Goal: Task Accomplishment & Management: Complete application form

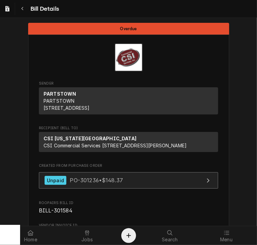
click at [51, 185] on div "Unpaid" at bounding box center [56, 180] width 22 height 9
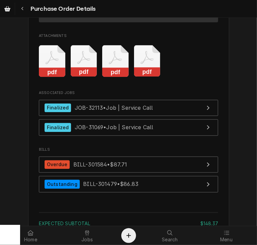
scroll to position [740, 0]
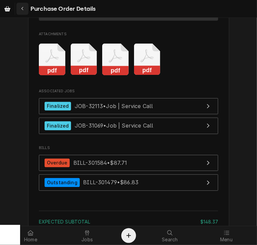
click at [23, 9] on icon "Navigate back" at bounding box center [22, 8] width 3 height 5
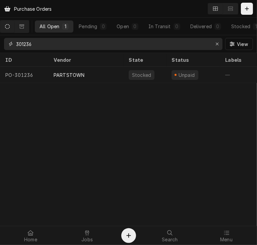
drag, startPoint x: 42, startPoint y: 40, endPoint x: 17, endPoint y: 38, distance: 24.9
click at [17, 38] on input "301236" at bounding box center [113, 44] width 194 height 12
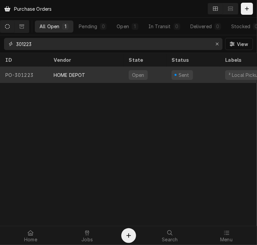
type input "301223"
click at [66, 73] on div "HOME DEPOT" at bounding box center [70, 74] width 32 height 7
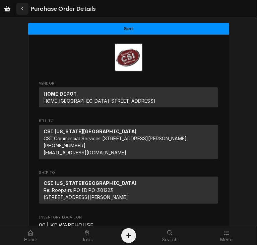
click at [21, 6] on div "Navigate back" at bounding box center [22, 8] width 7 height 7
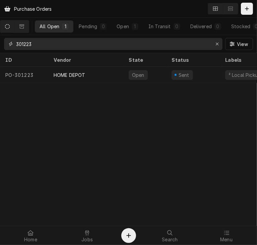
drag, startPoint x: 51, startPoint y: 39, endPoint x: 12, endPoint y: 46, distance: 40.3
click at [12, 46] on div "301223" at bounding box center [113, 44] width 219 height 12
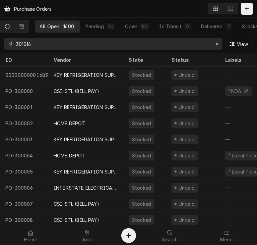
type input "301016"
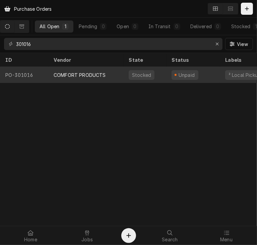
click at [65, 72] on div "COMFORT PRODUCTS" at bounding box center [80, 74] width 52 height 7
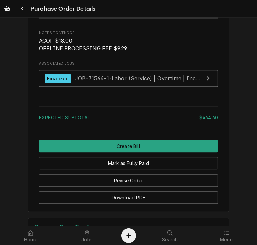
scroll to position [896, 0]
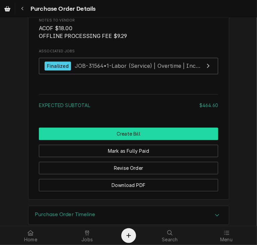
click at [95, 140] on button "Create Bill" at bounding box center [128, 133] width 179 height 12
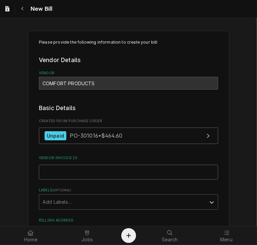
click at [72, 172] on input "Vendor Invoice ID" at bounding box center [128, 172] width 179 height 15
paste input "15207418-00"
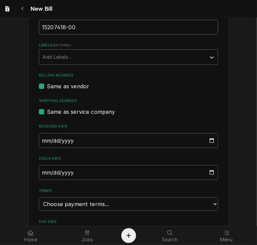
scroll to position [154, 0]
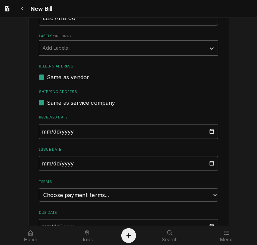
type input "15207418-00"
click at [41, 125] on input "2025-10-01" at bounding box center [128, 131] width 179 height 15
type input "2025-08-14"
click at [40, 162] on input "2025-10-01" at bounding box center [128, 163] width 179 height 15
type input "2025-08-14"
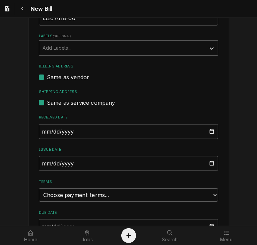
click at [152, 196] on select "Choose payment terms... Same Day Net 7 Net 14 Net 21 Net 30 Net 45 Net 60 Net 90" at bounding box center [128, 194] width 179 height 13
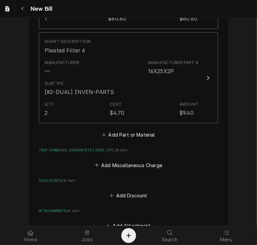
scroll to position [627, 0]
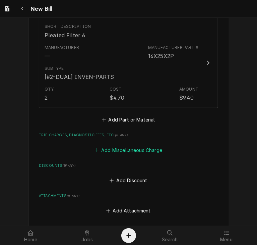
click at [105, 149] on button "Add Miscellaneous Charge" at bounding box center [129, 149] width 70 height 9
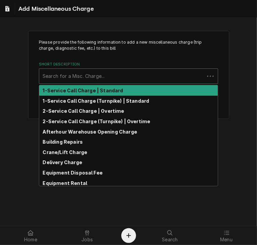
click at [83, 78] on div "Short Description" at bounding box center [122, 76] width 159 height 12
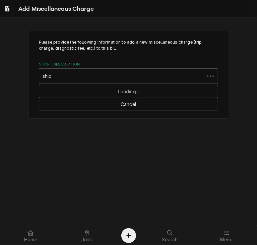
type input "ship"
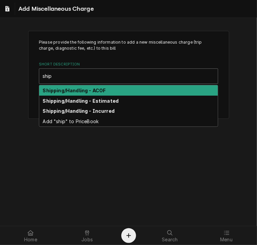
click at [82, 88] on strong "Shipping/Handling - ACOF" at bounding box center [74, 91] width 63 height 6
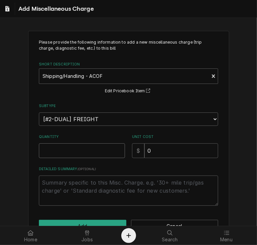
click at [79, 148] on input "Quantity" at bounding box center [82, 150] width 86 height 15
type textarea "x"
type input "1"
drag, startPoint x: 168, startPoint y: 149, endPoint x: 125, endPoint y: 141, distance: 43.9
click at [125, 141] on div "Quantity 1 Unit Cost $ 0" at bounding box center [128, 146] width 179 height 24
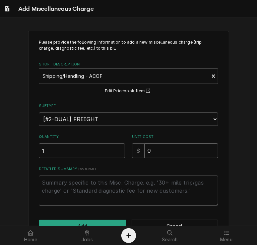
type textarea "x"
type input "9"
type textarea "x"
type input "9.2"
type textarea "x"
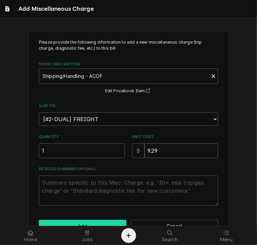
type input "9.29"
click at [106, 220] on button "Add" at bounding box center [83, 226] width 88 height 12
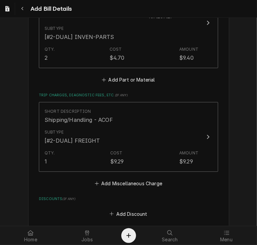
scroll to position [670, 0]
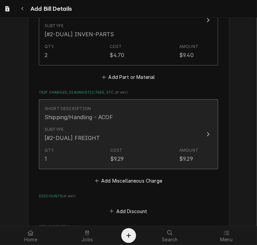
click at [207, 133] on icon "Update Line Item" at bounding box center [208, 133] width 3 height 5
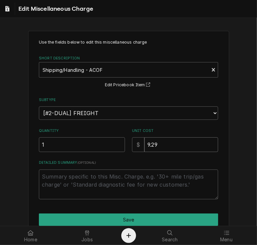
drag, startPoint x: 161, startPoint y: 148, endPoint x: 133, endPoint y: 145, distance: 28.4
click at [133, 145] on div "$ 9.29" at bounding box center [175, 144] width 86 height 15
type textarea "x"
type input "1"
type textarea "x"
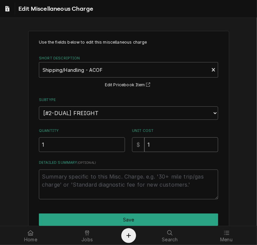
type input "10"
type textarea "x"
type input "1"
type textarea "x"
type input "18"
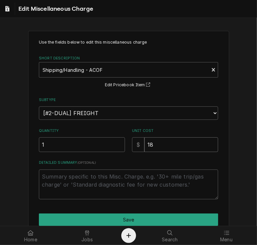
type textarea "x"
type input "18.0"
type textarea "x"
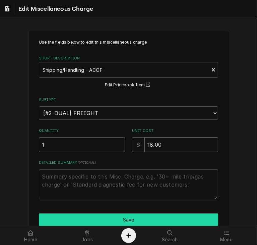
type input "18.00"
click at [143, 219] on button "Save" at bounding box center [128, 219] width 179 height 12
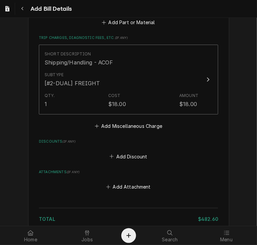
scroll to position [782, 0]
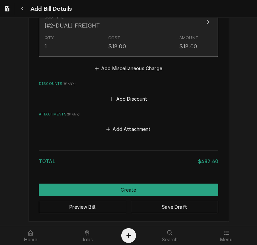
click at [204, 20] on div "Update Line Item" at bounding box center [208, 22] width 9 height 8
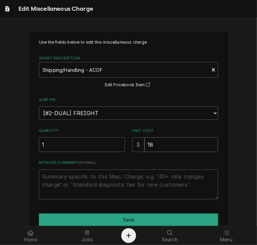
drag, startPoint x: 150, startPoint y: 148, endPoint x: 128, endPoint y: 149, distance: 21.8
click at [128, 149] on div "Quantity 1 Unit Cost $ 18" at bounding box center [128, 140] width 179 height 24
type textarea "x"
type input "2"
type textarea "x"
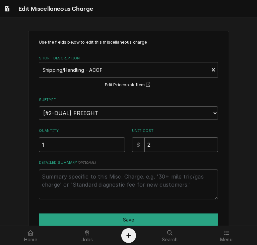
type input "27"
type textarea "x"
type input "27.2"
type textarea "x"
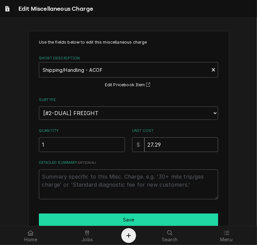
type input "27.29"
click at [132, 215] on button "Save" at bounding box center [128, 219] width 179 height 12
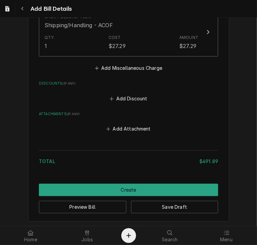
scroll to position [761, 0]
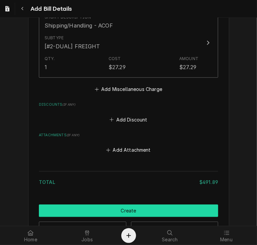
click at [129, 210] on button "Create" at bounding box center [128, 210] width 179 height 12
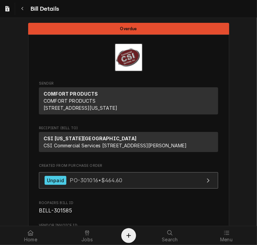
click at [65, 185] on div "Unpaid PO-301016 • $464.60" at bounding box center [84, 180] width 78 height 9
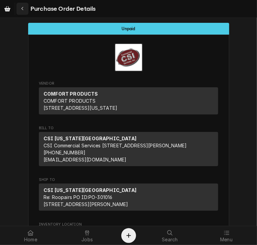
click at [25, 7] on div "Navigate back" at bounding box center [22, 8] width 7 height 7
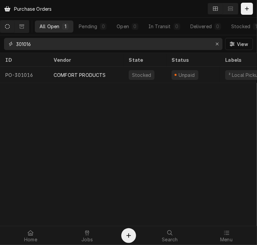
drag, startPoint x: 37, startPoint y: 45, endPoint x: 1, endPoint y: 45, distance: 36.2
click at [1, 45] on div "301016 View" at bounding box center [128, 43] width 257 height 17
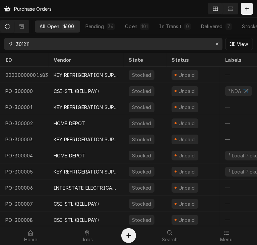
type input "301211"
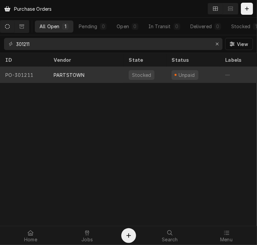
click at [62, 71] on div "PARTSTOWN" at bounding box center [69, 74] width 31 height 7
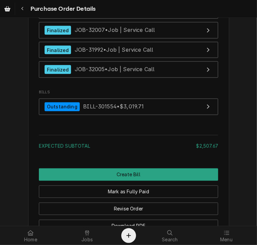
scroll to position [3217, 0]
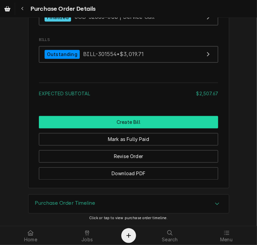
click at [121, 121] on button "Create Bill" at bounding box center [128, 122] width 179 height 12
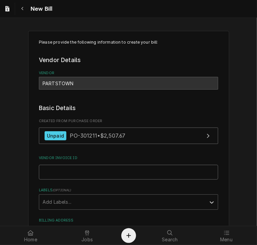
click at [42, 169] on input "Vendor Invoice ID" at bounding box center [128, 172] width 179 height 15
paste input "2106610807"
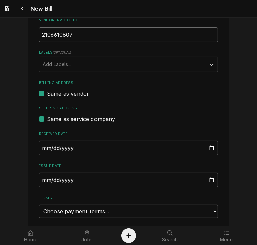
scroll to position [137, 0]
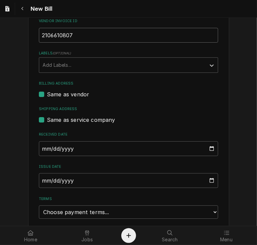
type input "2106610807"
click at [40, 149] on input "2025-10-01" at bounding box center [128, 148] width 179 height 15
type input "2025-08-14"
click at [40, 181] on input "2025-10-01" at bounding box center [128, 180] width 179 height 15
type input "2025-08-14"
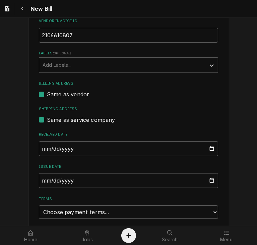
click at [181, 215] on select "Choose payment terms... Same Day Net 7 Net 14 Net 21 Net 30 Net 45 Net 60 Net 90" at bounding box center [128, 211] width 179 height 13
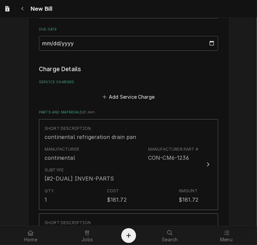
scroll to position [340, 0]
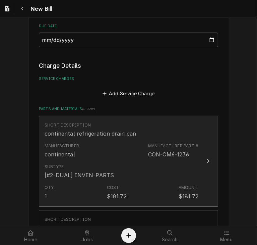
click at [207, 158] on icon "Update Line Item" at bounding box center [208, 160] width 3 height 5
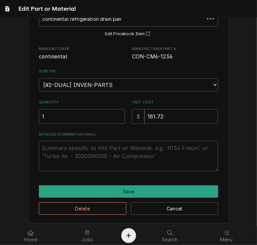
scroll to position [53, 0]
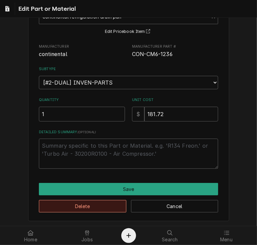
click at [82, 204] on button "Delete" at bounding box center [83, 206] width 88 height 12
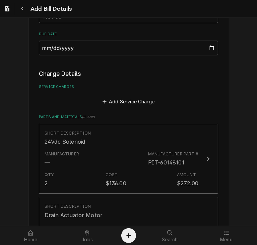
scroll to position [332, 0]
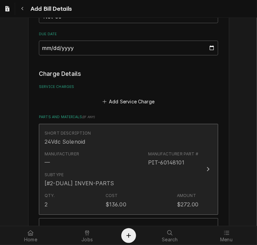
click at [204, 167] on div "Update Line Item" at bounding box center [208, 169] width 9 height 8
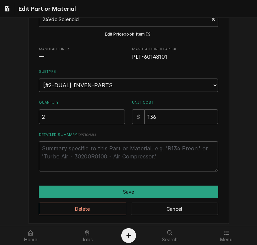
scroll to position [53, 0]
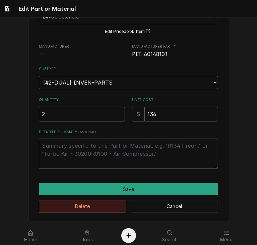
click at [82, 205] on button "Delete" at bounding box center [83, 206] width 88 height 12
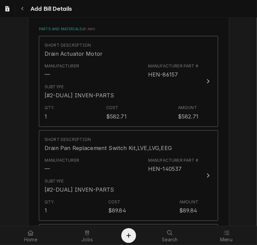
scroll to position [464, 0]
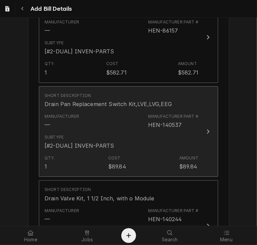
click at [204, 127] on div "Update Line Item" at bounding box center [208, 131] width 9 height 8
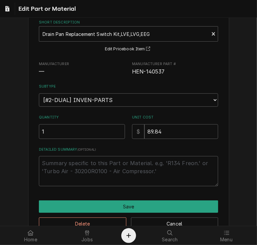
scroll to position [53, 0]
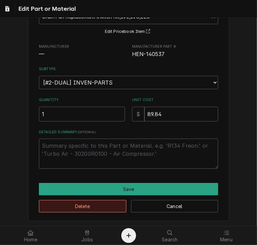
click at [104, 208] on button "Delete" at bounding box center [83, 206] width 88 height 12
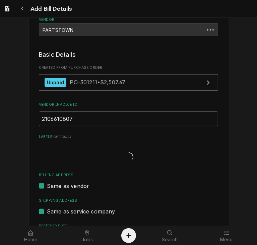
scroll to position [456, 0]
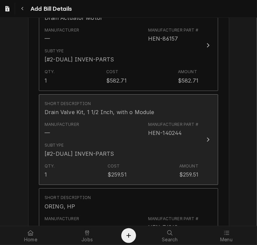
click at [207, 138] on icon "Update Line Item" at bounding box center [208, 139] width 3 height 5
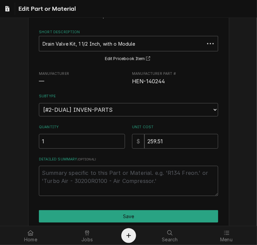
scroll to position [53, 0]
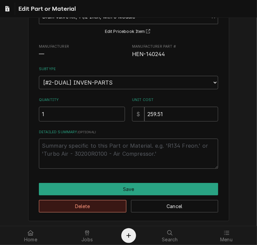
click at [107, 203] on button "Delete" at bounding box center [83, 206] width 88 height 12
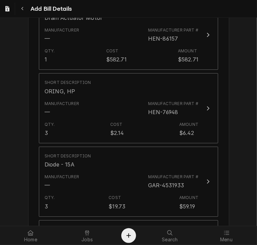
scroll to position [448, 0]
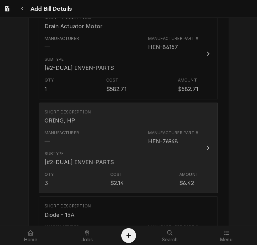
click at [202, 152] on button "Short Description ORING, HP Manufacturer — Manufacturer Part # HEN-76948 Subtyp…" at bounding box center [128, 148] width 179 height 91
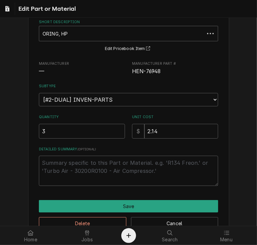
scroll to position [53, 0]
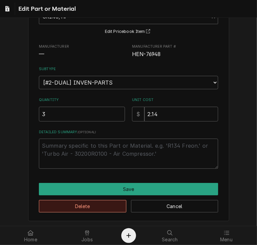
click at [97, 207] on button "Delete" at bounding box center [83, 206] width 88 height 12
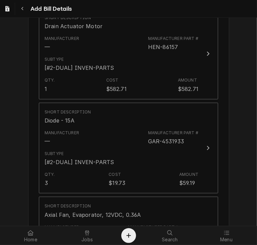
scroll to position [439, 0]
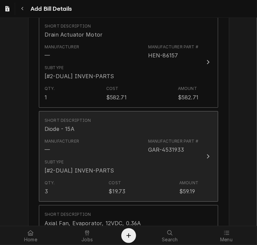
click at [205, 162] on button "Short Description Diode - 15A Manufacturer — Manufacturer Part # GAR-4531933 Su…" at bounding box center [128, 156] width 179 height 91
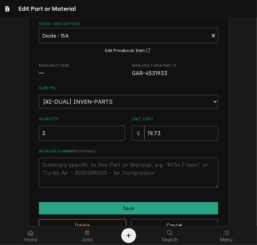
scroll to position [39, 0]
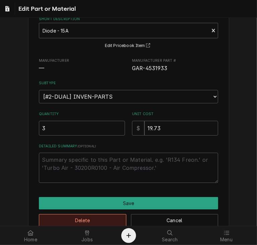
click at [97, 219] on button "Delete" at bounding box center [83, 220] width 88 height 12
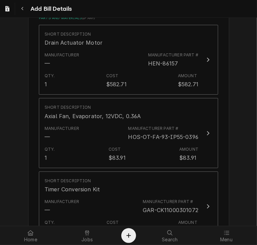
scroll to position [431, 0]
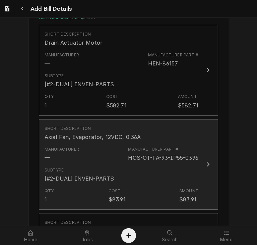
click at [203, 147] on button "Short Description Axial Fan, Evaporator, 12VDC, 0.36A Manufacturer — Manufactur…" at bounding box center [128, 164] width 179 height 91
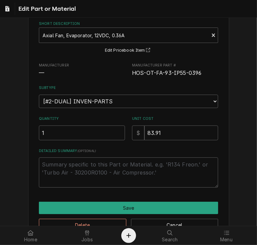
scroll to position [53, 0]
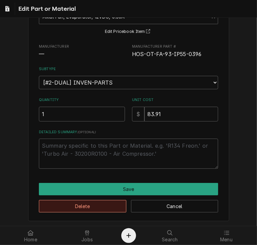
click at [111, 206] on button "Delete" at bounding box center [83, 206] width 88 height 12
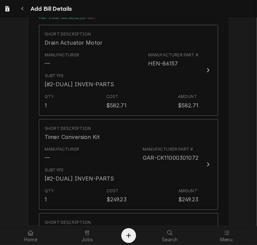
scroll to position [423, 0]
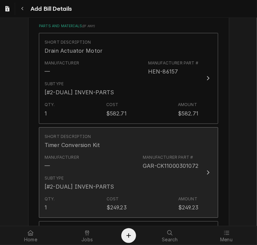
click at [208, 164] on button "Short Description Timer Conversion Kit Manufacturer — Manufacturer Part # GAR-C…" at bounding box center [128, 172] width 179 height 91
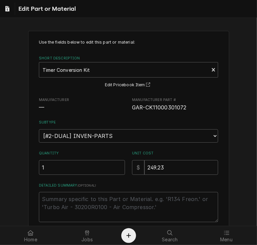
scroll to position [53, 0]
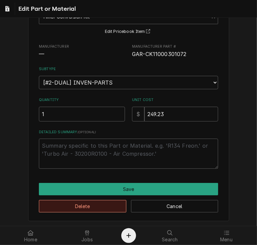
click at [99, 203] on button "Delete" at bounding box center [83, 206] width 88 height 12
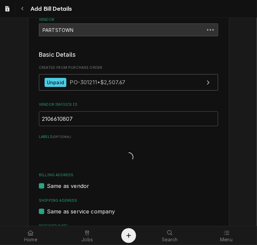
scroll to position [415, 0]
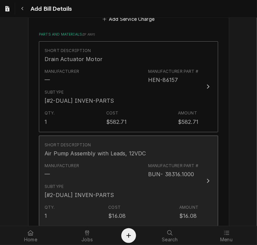
click at [204, 178] on div "Update Line Item" at bounding box center [208, 181] width 9 height 8
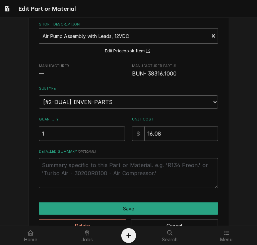
scroll to position [53, 0]
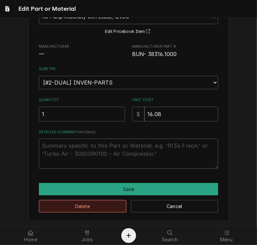
click at [89, 206] on button "Delete" at bounding box center [83, 206] width 88 height 12
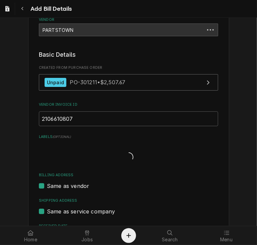
scroll to position [407, 0]
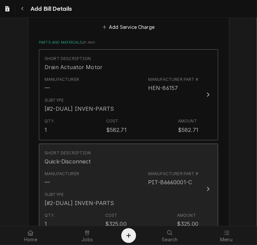
click at [201, 188] on button "Short Description Quick-Disconnect Manufacturer — Manufacturer Part # PIT-B6660…" at bounding box center [128, 189] width 179 height 91
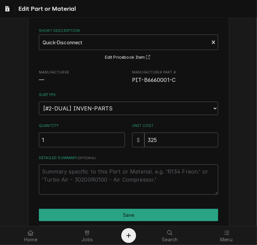
scroll to position [53, 0]
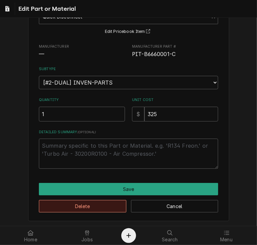
click at [109, 203] on button "Delete" at bounding box center [83, 206] width 88 height 12
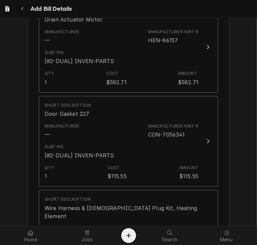
scroll to position [449, 0]
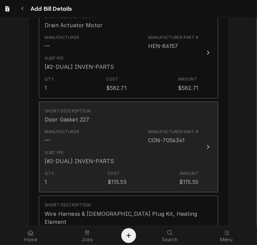
click at [204, 144] on div "Update Line Item" at bounding box center [208, 147] width 9 height 8
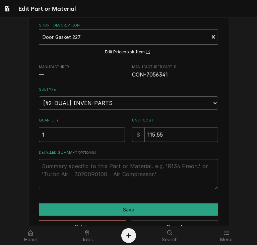
scroll to position [53, 0]
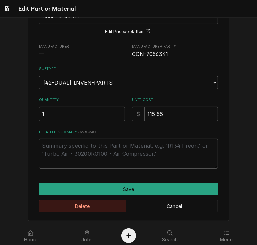
click at [115, 204] on button "Delete" at bounding box center [83, 206] width 88 height 12
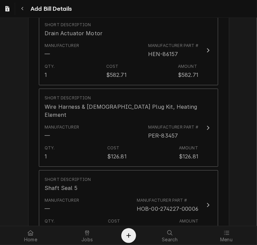
scroll to position [440, 0]
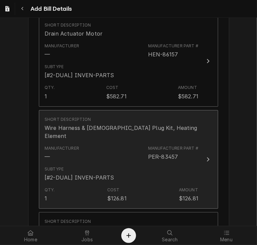
click at [201, 159] on button "Short Description Wire Harness & Female Plug Kit, Heating Element Manufacturer …" at bounding box center [128, 159] width 179 height 99
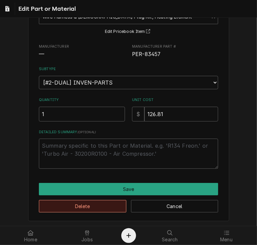
click at [118, 204] on button "Delete" at bounding box center [83, 206] width 88 height 12
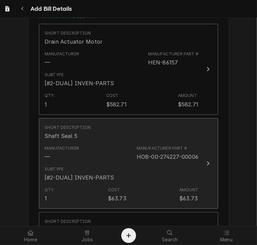
click at [210, 157] on button "Short Description Shaft Seal 5 Manufacturer — Manufacturer Part # HOB-00-274227…" at bounding box center [128, 163] width 179 height 91
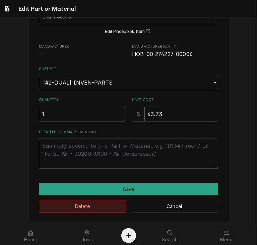
click at [104, 207] on button "Delete" at bounding box center [83, 206] width 88 height 12
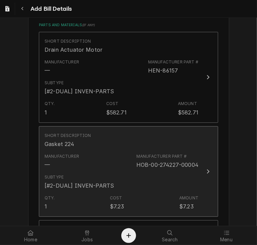
click at [198, 161] on button "Short Description Gasket 224 Manufacturer — Manufacturer Part # HOB-00-274227-0…" at bounding box center [128, 171] width 179 height 91
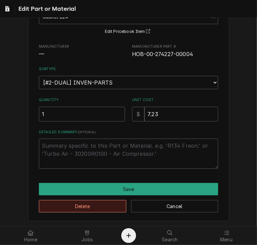
click at [77, 202] on button "Delete" at bounding box center [83, 206] width 88 height 12
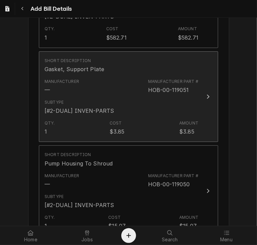
click at [196, 101] on div "Subtype [#2-DUAL] INVEN-PARTS" at bounding box center [122, 107] width 154 height 21
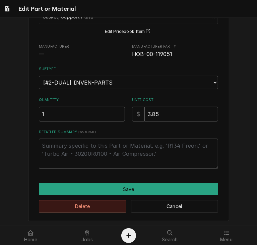
click at [96, 200] on button "Delete" at bounding box center [83, 206] width 88 height 12
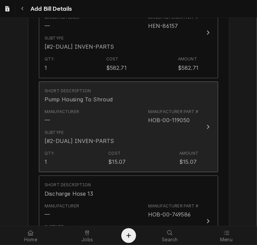
click at [201, 129] on button "Short Description Pump Housing To Shroud Manufacturer — Manufacturer Part # HOB…" at bounding box center [128, 126] width 179 height 91
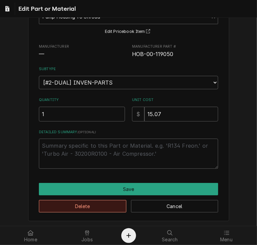
click at [102, 203] on button "Delete" at bounding box center [83, 206] width 88 height 12
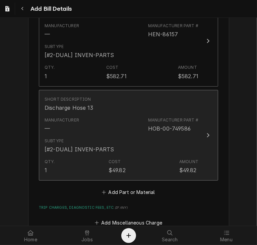
click at [200, 137] on button "Short Description Discharge Hose 13 Manufacturer — Manufacturer Part # HOB-00-7…" at bounding box center [128, 135] width 179 height 91
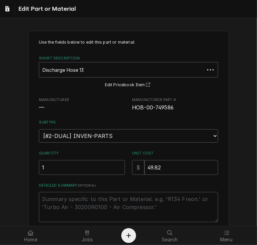
type textarea "x"
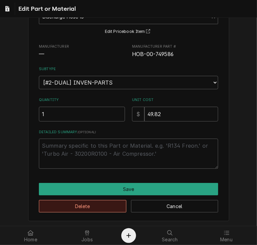
click at [86, 205] on button "Delete" at bounding box center [83, 206] width 88 height 12
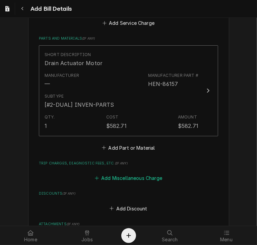
click at [114, 176] on button "Add Miscellaneous Charge" at bounding box center [129, 177] width 70 height 9
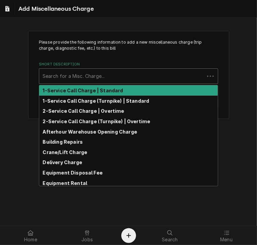
click at [66, 78] on div "Short Description" at bounding box center [122, 76] width 159 height 12
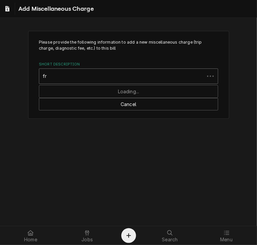
type input "f"
type input "ship"
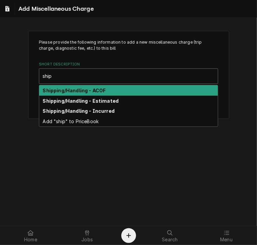
click at [70, 93] on div "Shipping/Handling - ACOF" at bounding box center [128, 90] width 179 height 10
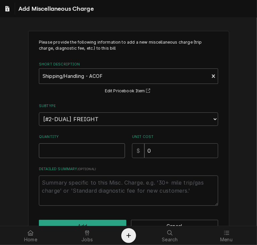
click at [85, 151] on input "Quantity" at bounding box center [82, 150] width 86 height 15
type textarea "x"
type input "1"
drag, startPoint x: 152, startPoint y: 151, endPoint x: 126, endPoint y: 147, distance: 25.9
click at [126, 147] on div "Quantity 1 Unit Cost $ 0" at bounding box center [128, 146] width 179 height 24
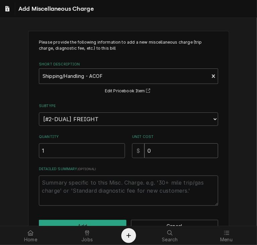
type textarea "x"
type input "8"
type textarea "x"
type input "83"
type textarea "x"
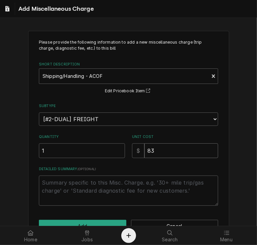
type input "83.5"
type textarea "x"
type input "83.52"
click at [86, 222] on button "Add" at bounding box center [83, 226] width 88 height 12
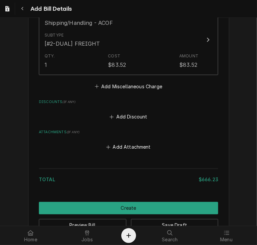
scroll to position [593, 0]
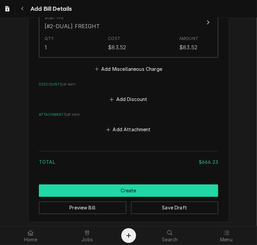
click at [166, 188] on button "Create" at bounding box center [128, 190] width 179 height 12
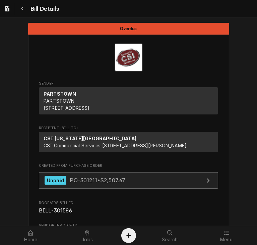
click at [97, 188] on link "Unpaid PO-301211 • $2,507.67" at bounding box center [128, 180] width 179 height 16
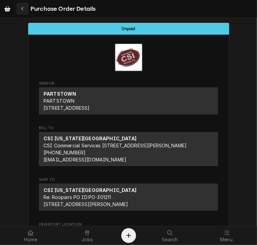
click at [19, 8] on div "Navigate back" at bounding box center [22, 8] width 7 height 7
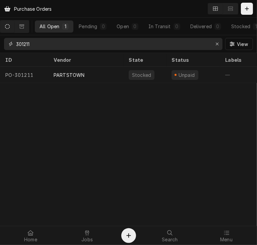
drag, startPoint x: 39, startPoint y: 44, endPoint x: 5, endPoint y: 35, distance: 34.9
click at [5, 35] on div "All Open 1 Pending 0 Open 0 In Transit 0 Delivered 0 Stocked 1 301211 View" at bounding box center [128, 35] width 257 height 35
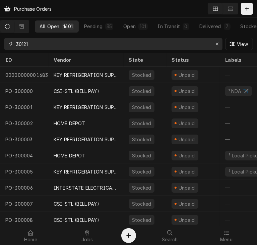
type input "301211"
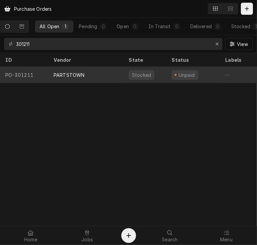
click at [62, 71] on div "PARTSTOWN" at bounding box center [69, 74] width 31 height 7
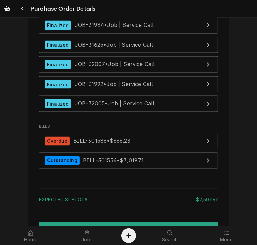
scroll to position [3236, 0]
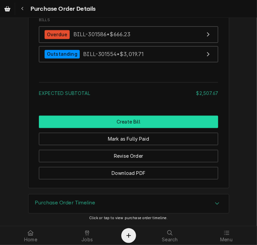
click at [130, 120] on button "Create Bill" at bounding box center [128, 122] width 179 height 12
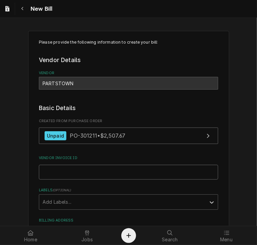
click at [95, 176] on input "Vendor Invoice ID" at bounding box center [128, 172] width 179 height 15
paste input "2106610806"
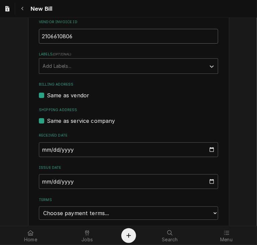
scroll to position [136, 0]
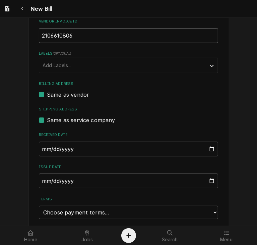
type input "2106610806"
click at [42, 147] on input "2025-10-01" at bounding box center [128, 149] width 179 height 15
type input "0255-08-14"
drag, startPoint x: 71, startPoint y: 145, endPoint x: 66, endPoint y: 145, distance: 5.4
click at [66, 145] on input "0255-08-14" at bounding box center [128, 149] width 179 height 15
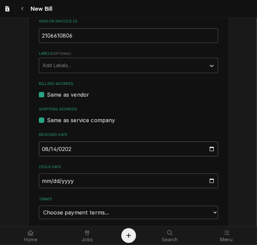
type input "2025-08-14"
click at [43, 180] on input "2025-10-01" at bounding box center [128, 180] width 179 height 15
type input "2025-08-14"
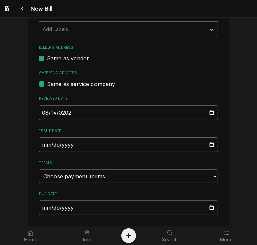
scroll to position [175, 0]
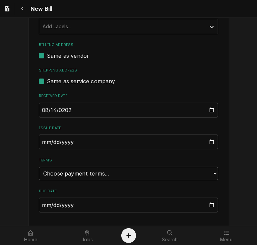
click at [190, 174] on select "Choose payment terms... Same Day Net 7 Net 14 Net 21 Net 30 Net 45 Net 60 Net 90" at bounding box center [128, 173] width 179 height 13
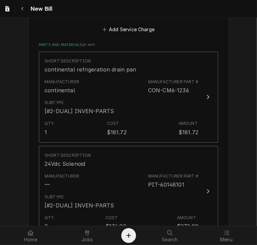
scroll to position [414, 0]
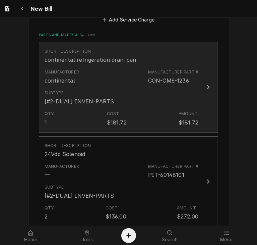
click at [207, 87] on icon "Update Line Item" at bounding box center [208, 87] width 3 height 5
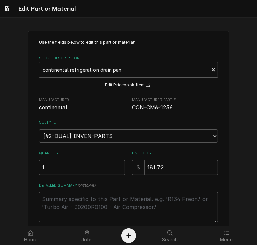
scroll to position [53, 0]
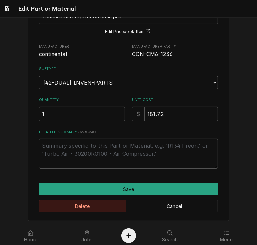
click at [113, 201] on button "Delete" at bounding box center [83, 206] width 88 height 12
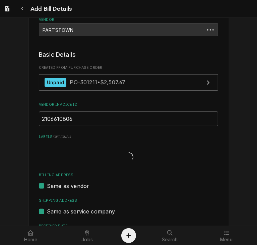
scroll to position [406, 0]
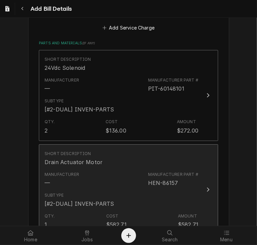
click at [207, 189] on icon "Update Line Item" at bounding box center [208, 189] width 3 height 5
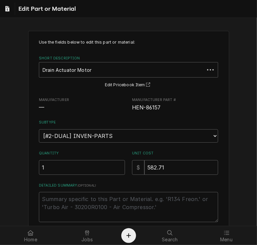
type textarea "x"
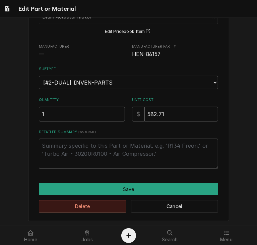
click at [109, 204] on button "Delete" at bounding box center [83, 206] width 88 height 12
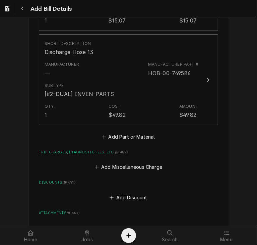
scroll to position [1833, 0]
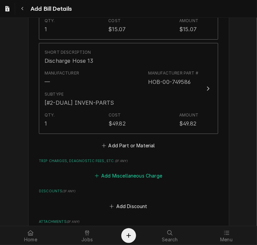
click at [130, 171] on button "Add Miscellaneous Charge" at bounding box center [129, 175] width 70 height 9
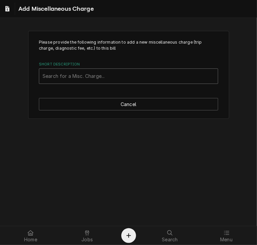
click at [79, 76] on div "Short Description" at bounding box center [129, 76] width 172 height 12
type input "ship"
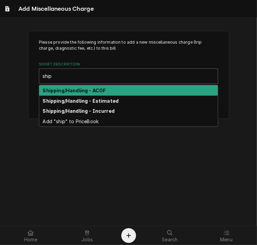
click at [80, 90] on strong "Shipping/Handling - ACOF" at bounding box center [74, 91] width 63 height 6
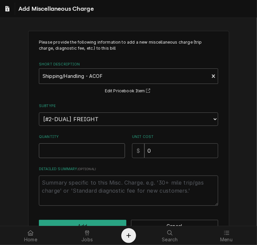
click at [71, 153] on input "Quantity" at bounding box center [82, 150] width 86 height 15
type textarea "x"
type input "1"
drag, startPoint x: 154, startPoint y: 151, endPoint x: 120, endPoint y: 150, distance: 33.9
click at [120, 150] on div "Quantity 1 Unit Cost $ 0" at bounding box center [128, 146] width 179 height 24
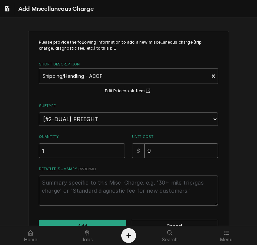
type textarea "x"
type input "4"
type textarea "x"
type input "44"
type textarea "x"
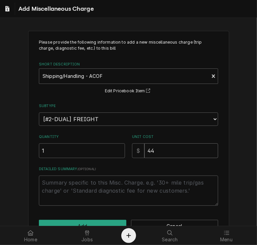
type input "44.2"
type textarea "x"
type input "44.22"
click at [109, 220] on button "Add" at bounding box center [83, 226] width 88 height 12
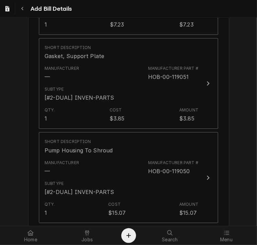
scroll to position [1983, 0]
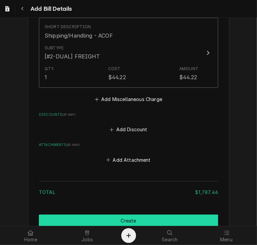
click at [130, 214] on button "Create" at bounding box center [128, 220] width 179 height 12
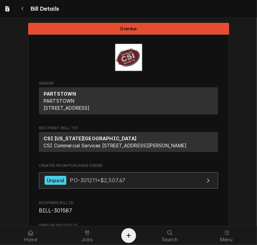
click at [64, 185] on div "Unpaid PO-301211 • $2,507.67" at bounding box center [85, 180] width 81 height 9
